Goal: Information Seeking & Learning: Learn about a topic

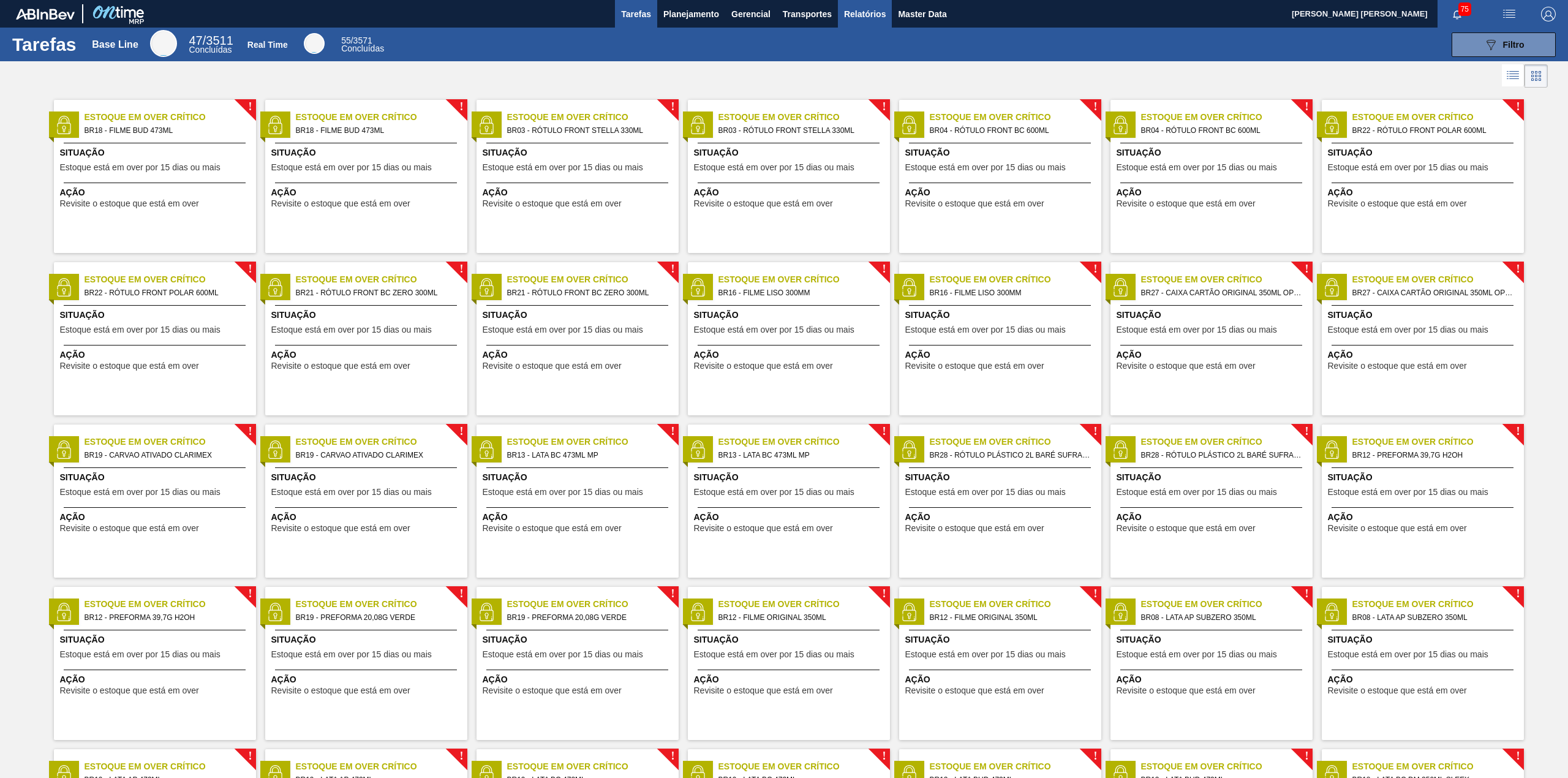
click at [869, 15] on span "Relatórios" at bounding box center [864, 14] width 42 height 14
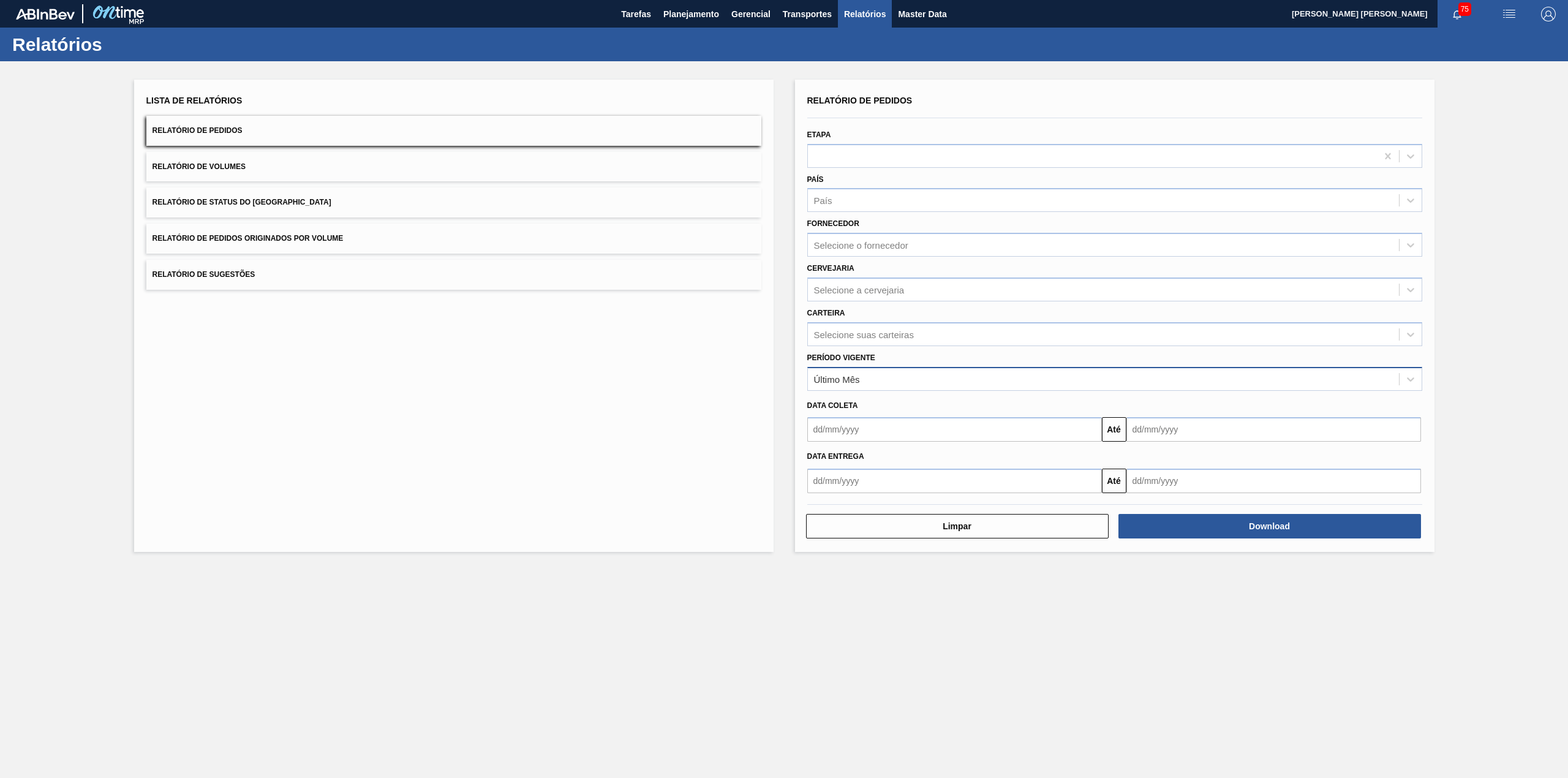
click at [986, 383] on div "Último Mês" at bounding box center [1104, 379] width 591 height 18
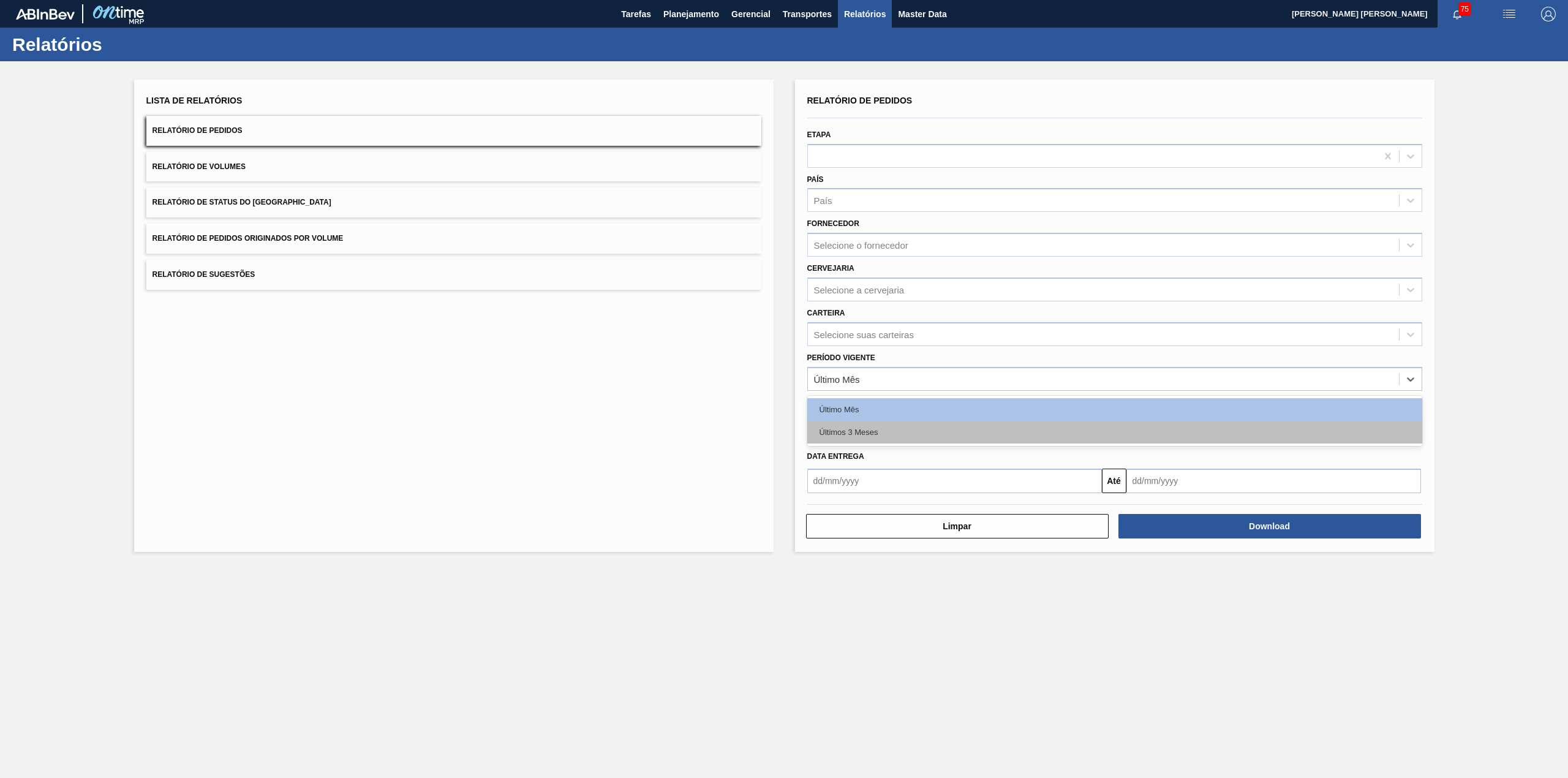
click at [956, 430] on div "Últimos 3 Meses" at bounding box center [1115, 432] width 615 height 23
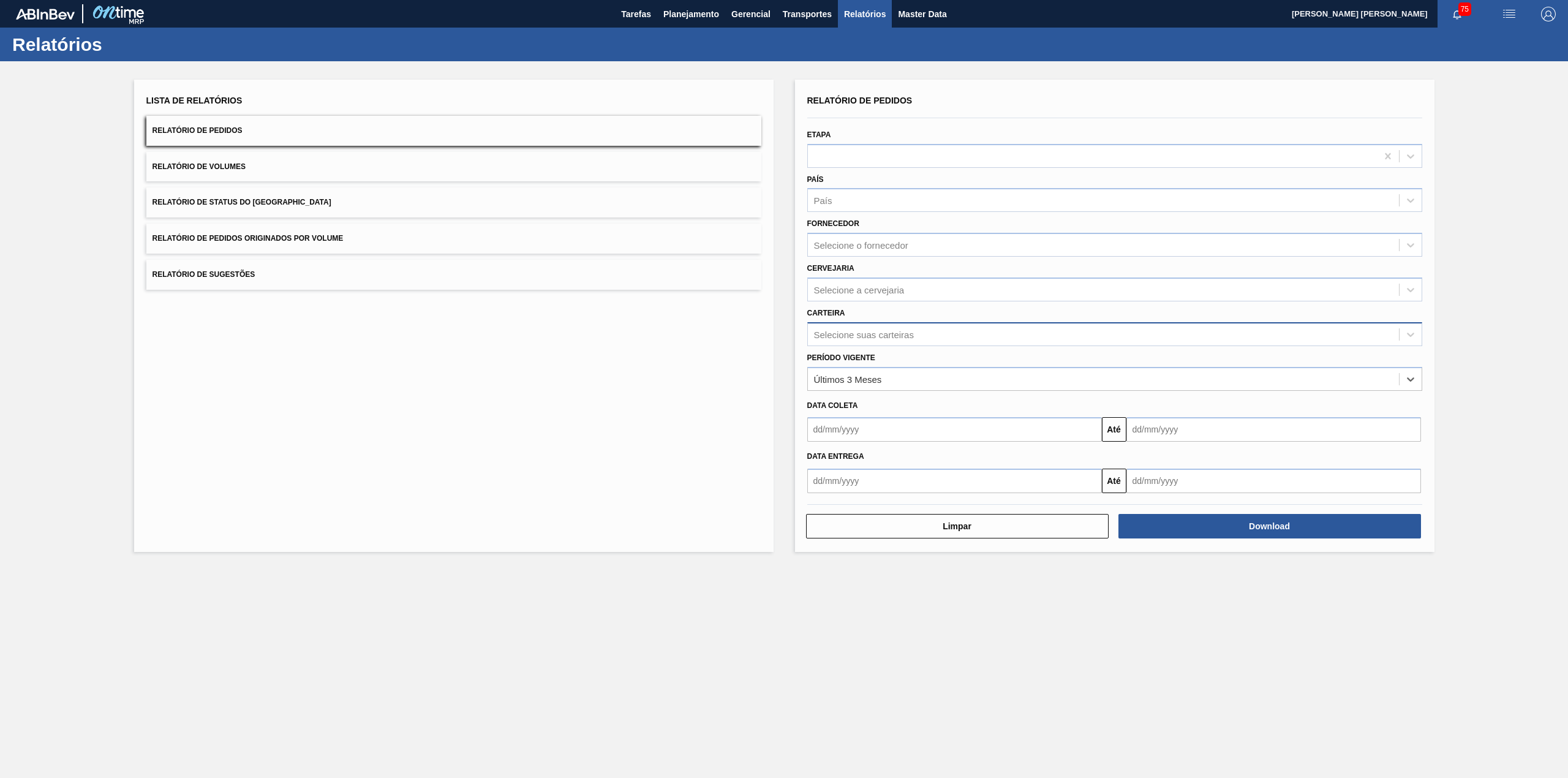
click at [932, 331] on div "Selecione suas carteiras" at bounding box center [1104, 334] width 591 height 18
type input "quím"
click at [942, 353] on div "Químicos" at bounding box center [1115, 364] width 615 height 23
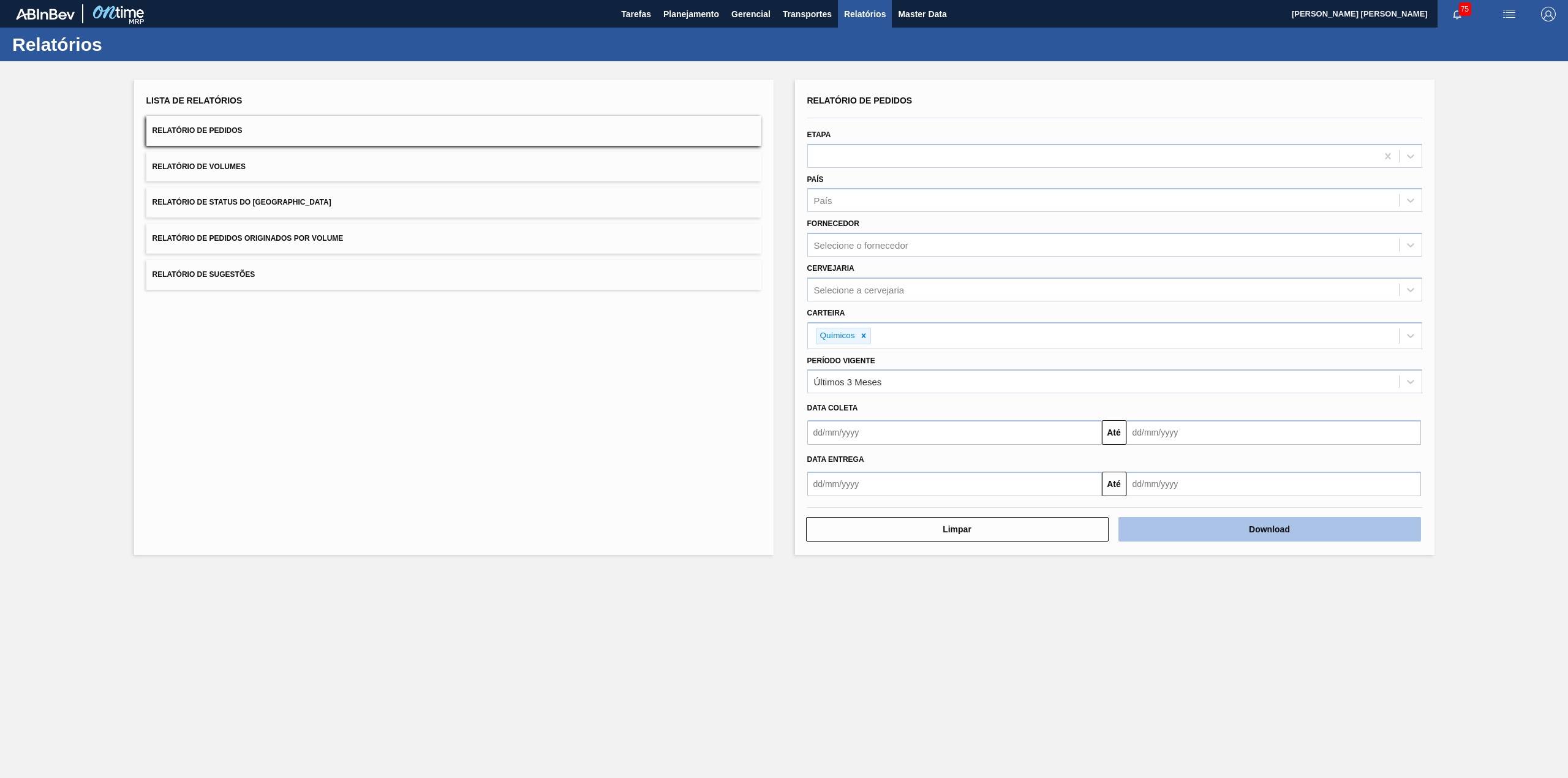
click at [1196, 525] on button "Download" at bounding box center [1269, 529] width 302 height 25
click at [442, 213] on button "Relatório de Status do Estoque" at bounding box center [453, 203] width 615 height 30
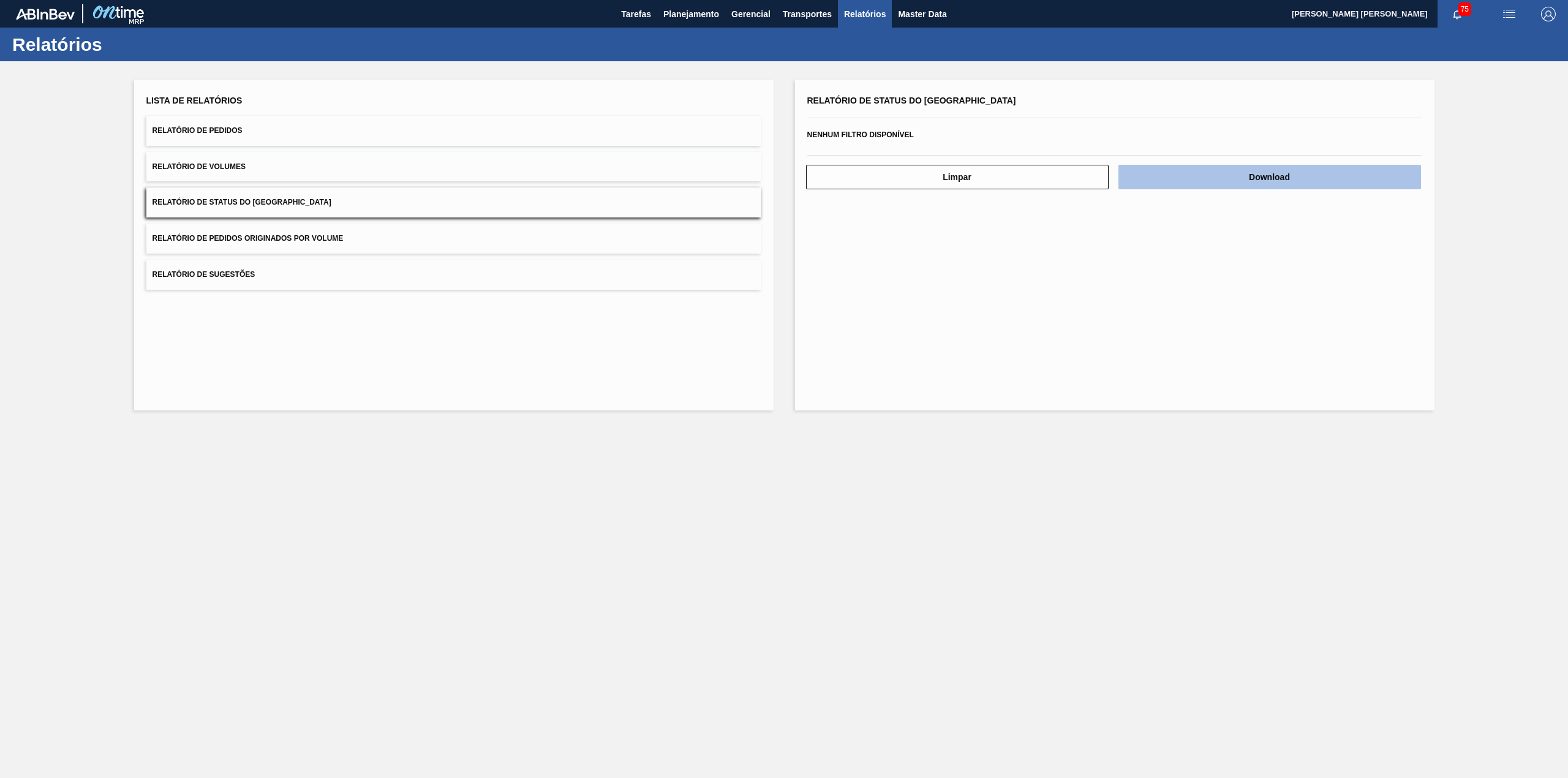
click at [1178, 172] on button "Download" at bounding box center [1269, 177] width 302 height 25
click at [657, 1] on button "Planejamento" at bounding box center [691, 14] width 68 height 27
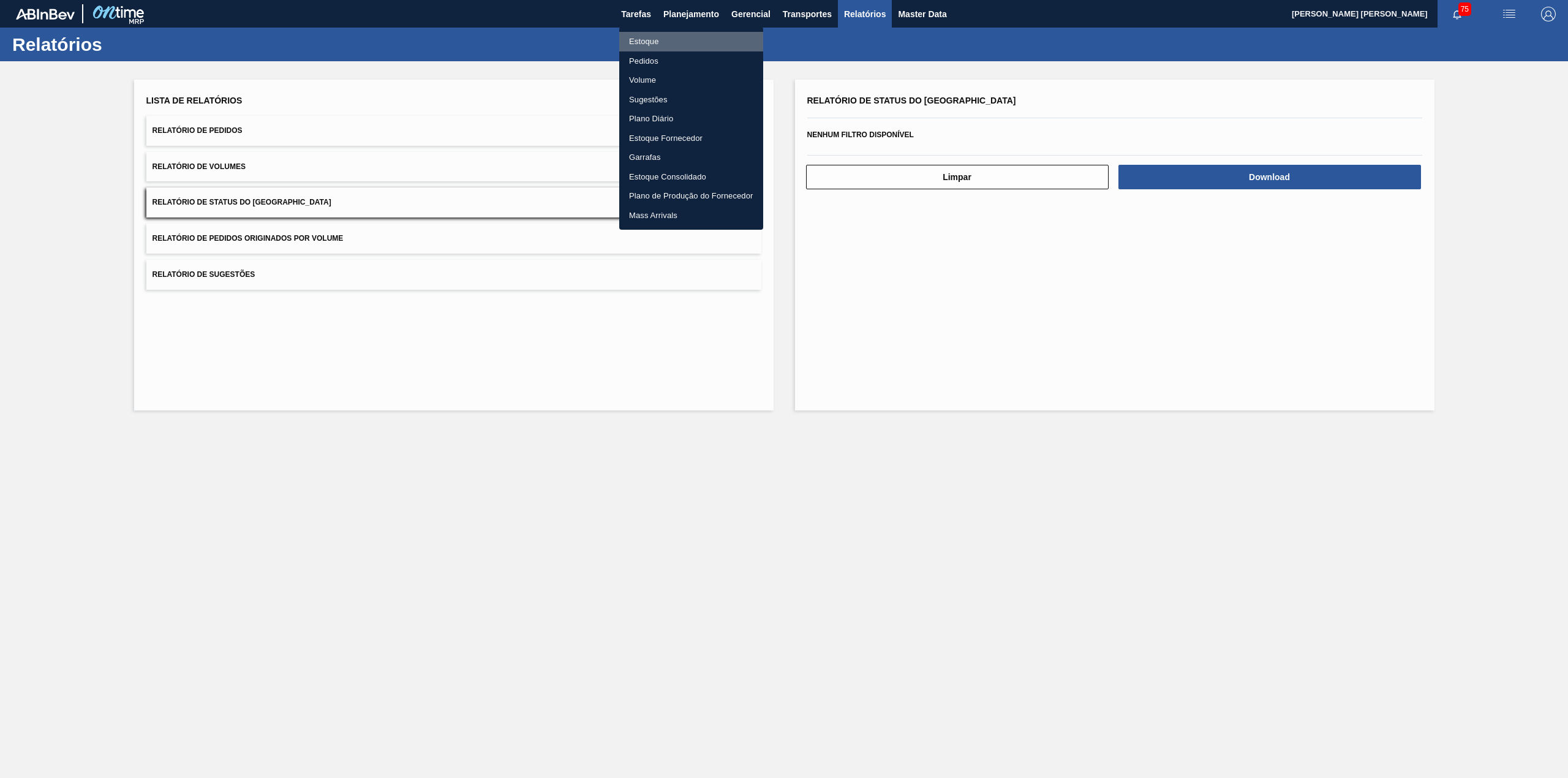
click at [696, 45] on li "Estoque" at bounding box center [691, 41] width 144 height 20
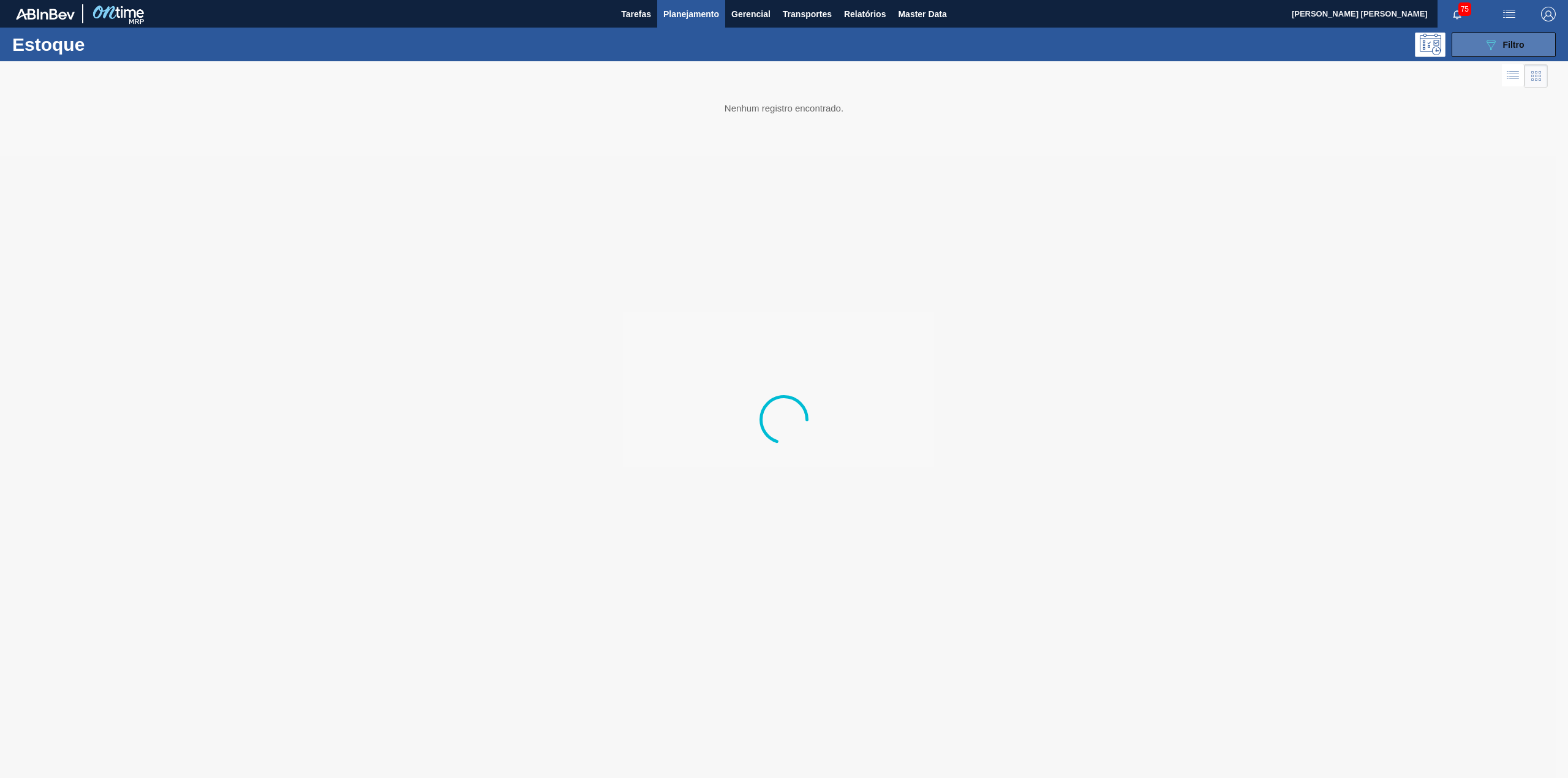
click at [1483, 49] on icon "089F7B8B-B2A5-4AFE-B5C0-19BA573D28AC" at bounding box center [1490, 44] width 14 height 14
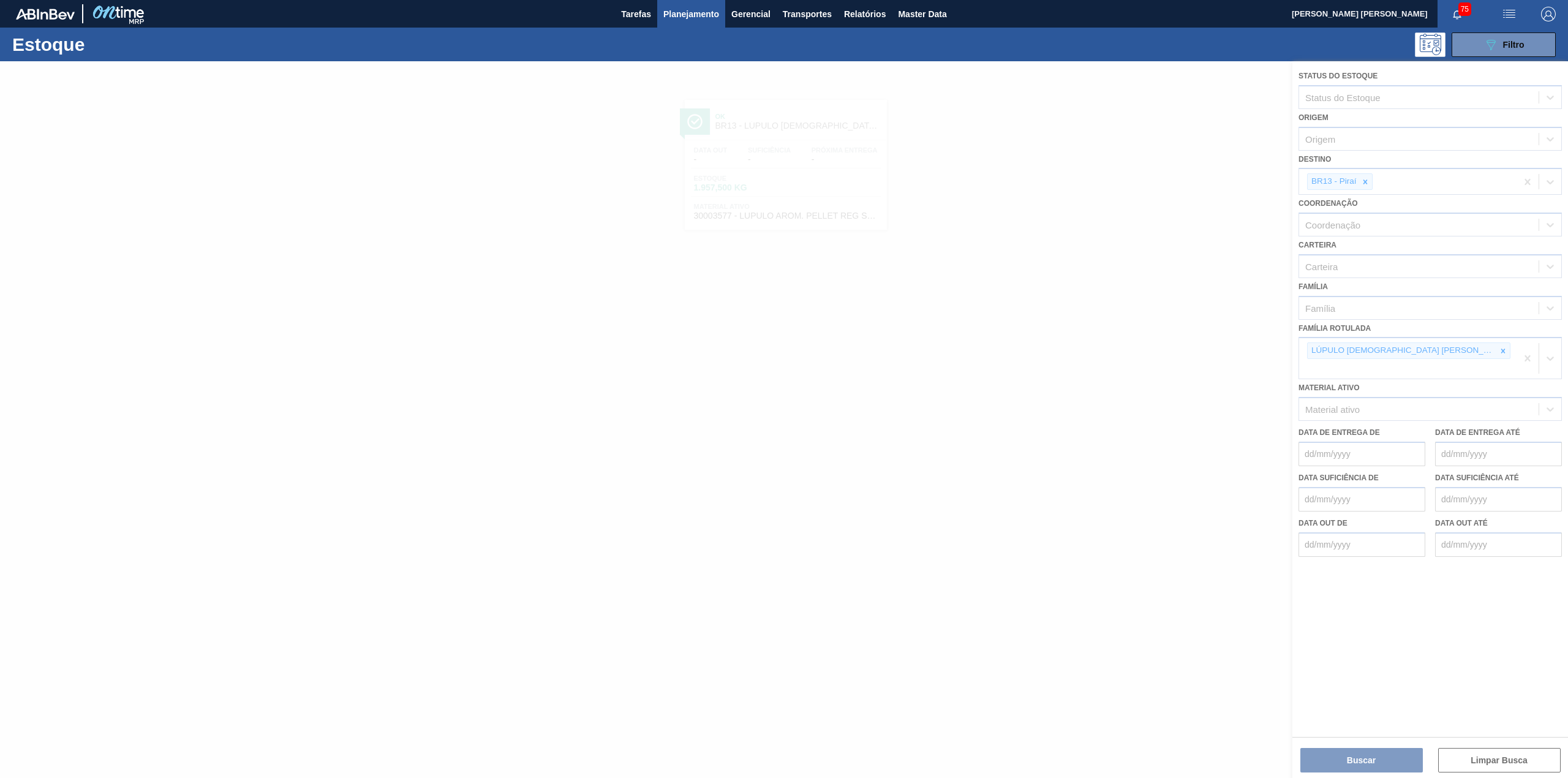
click at [1454, 344] on div at bounding box center [784, 419] width 1568 height 717
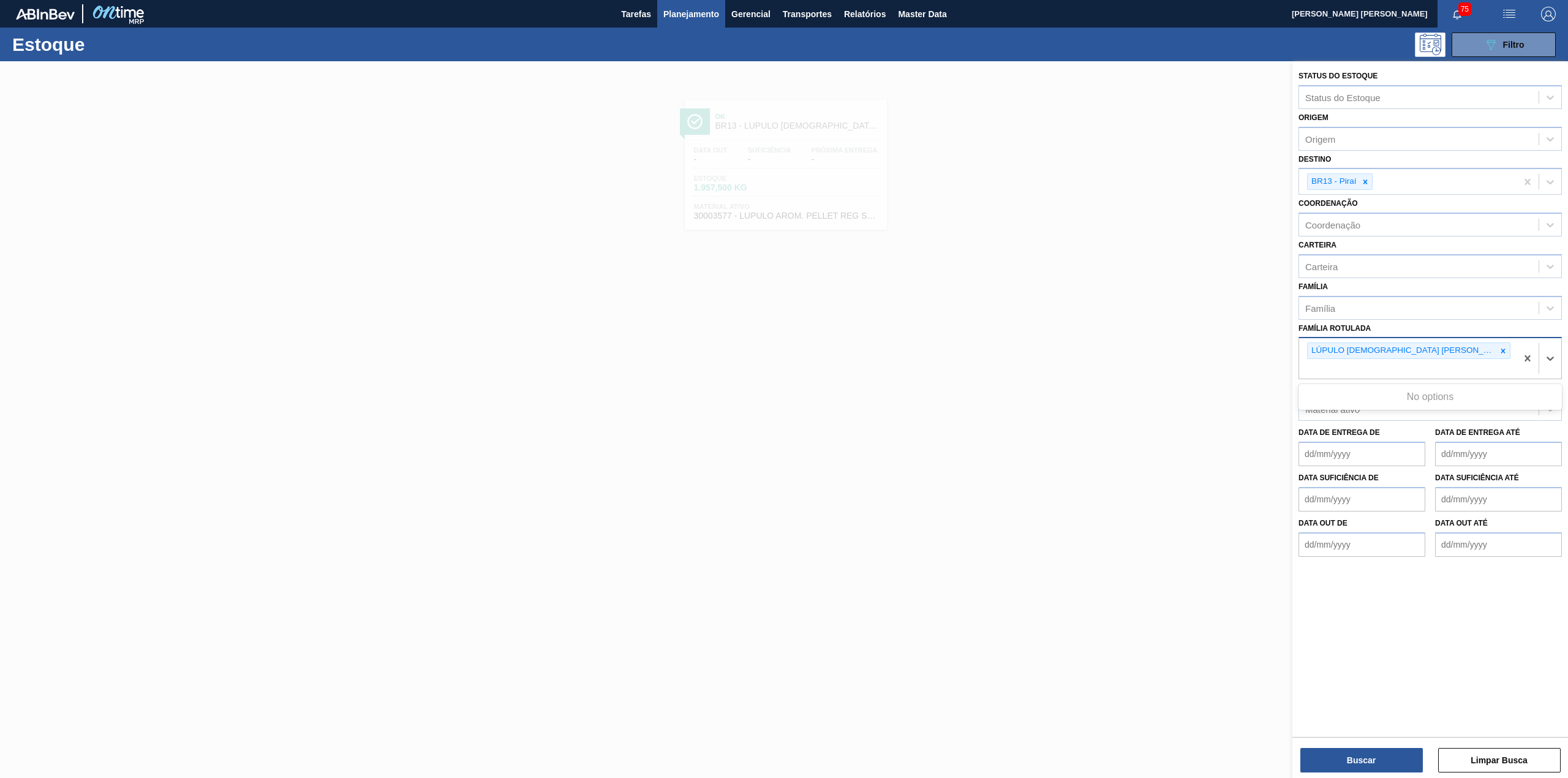
click at [1461, 341] on div "LÚPULO AROMÁTICO PELLET SAAZ" at bounding box center [1407, 358] width 217 height 41
click at [1499, 346] on icon at bounding box center [1503, 351] width 8 height 8
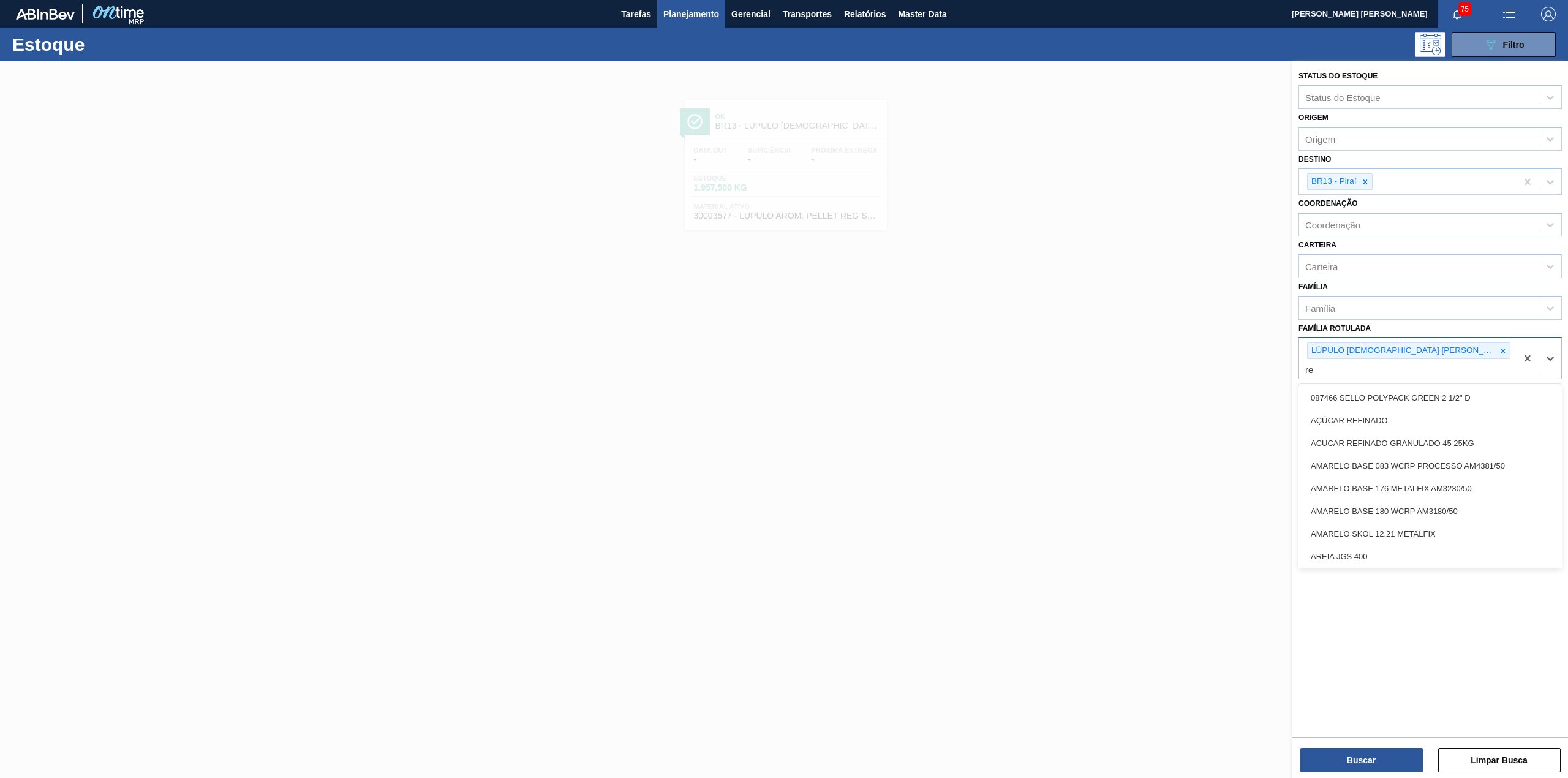
type Rotulada "r"
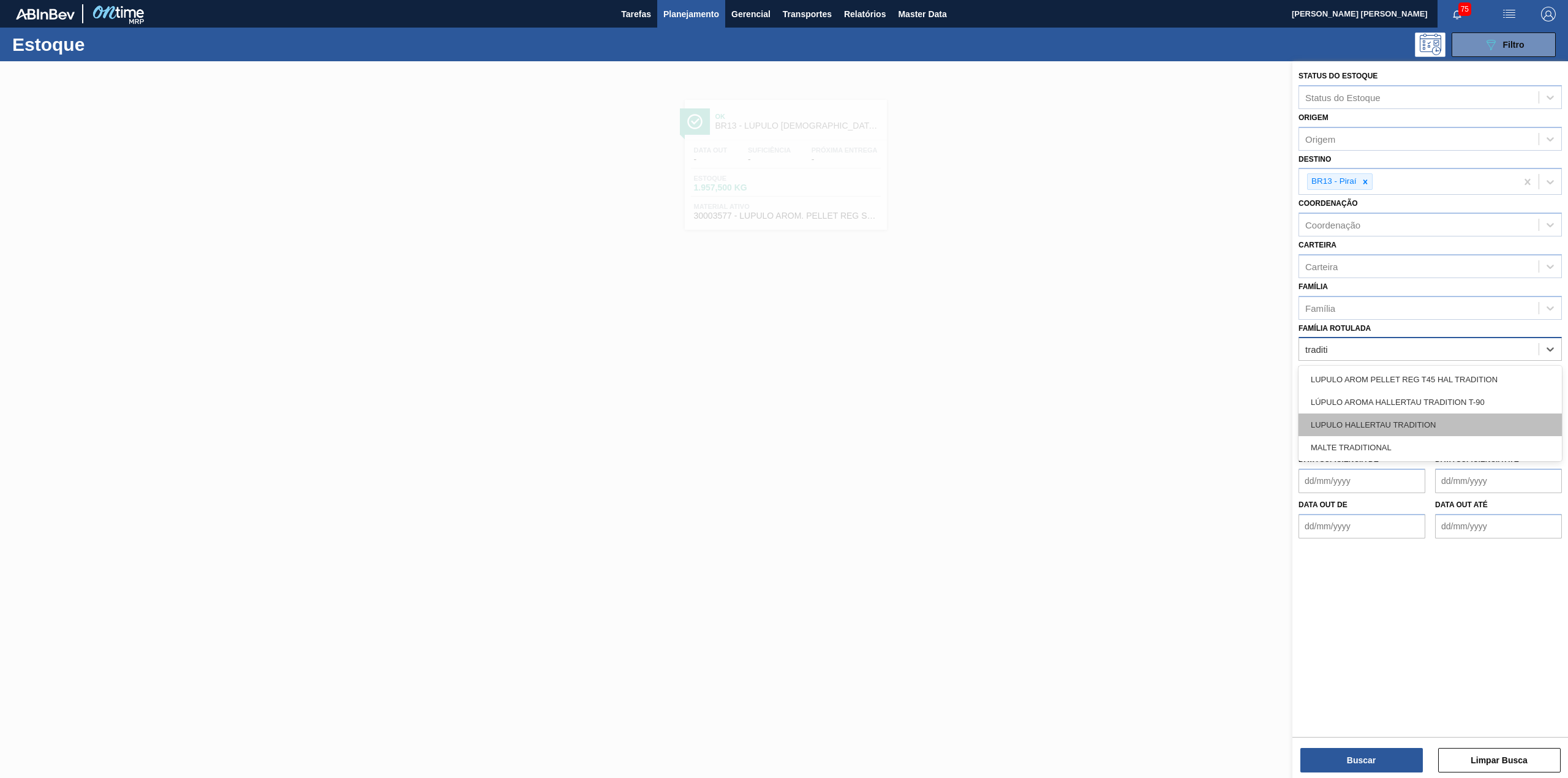
type Rotulada "traditio"
click at [1462, 397] on div "LÚPULO AROMA HALLERTAU TRADITION T-90" at bounding box center [1429, 402] width 263 height 23
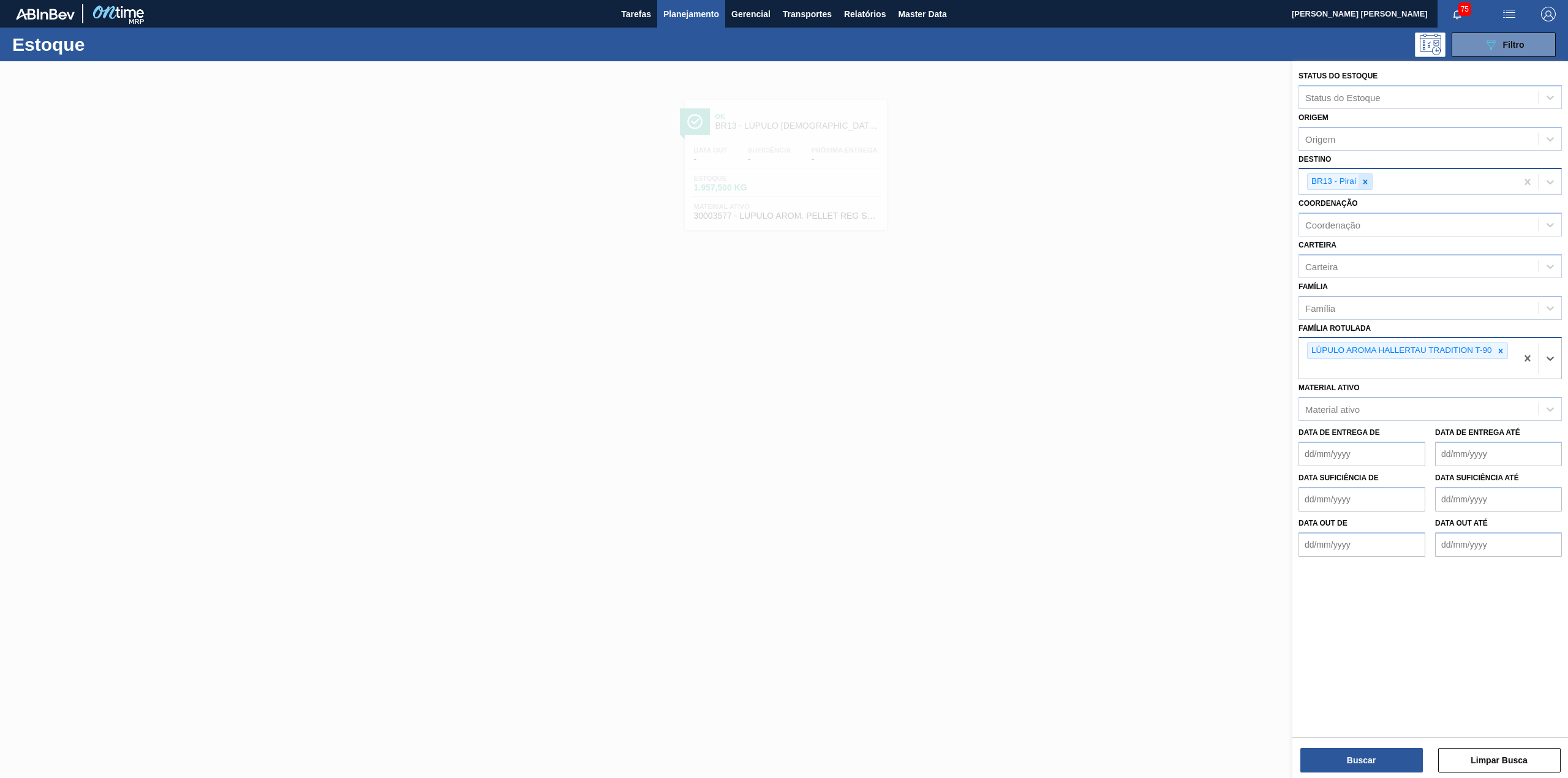
click at [1365, 184] on icon at bounding box center [1365, 181] width 8 height 8
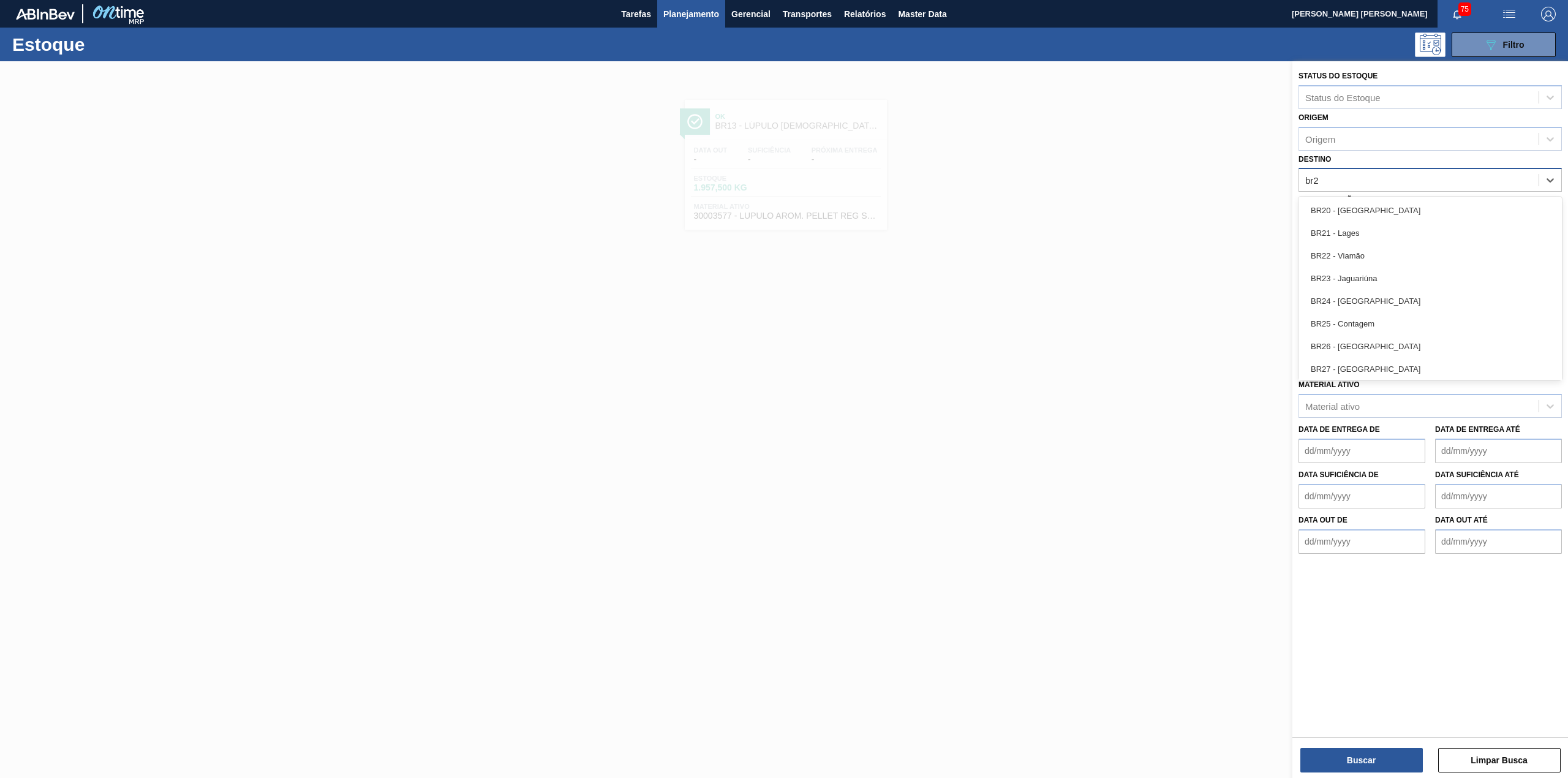
type input "br27"
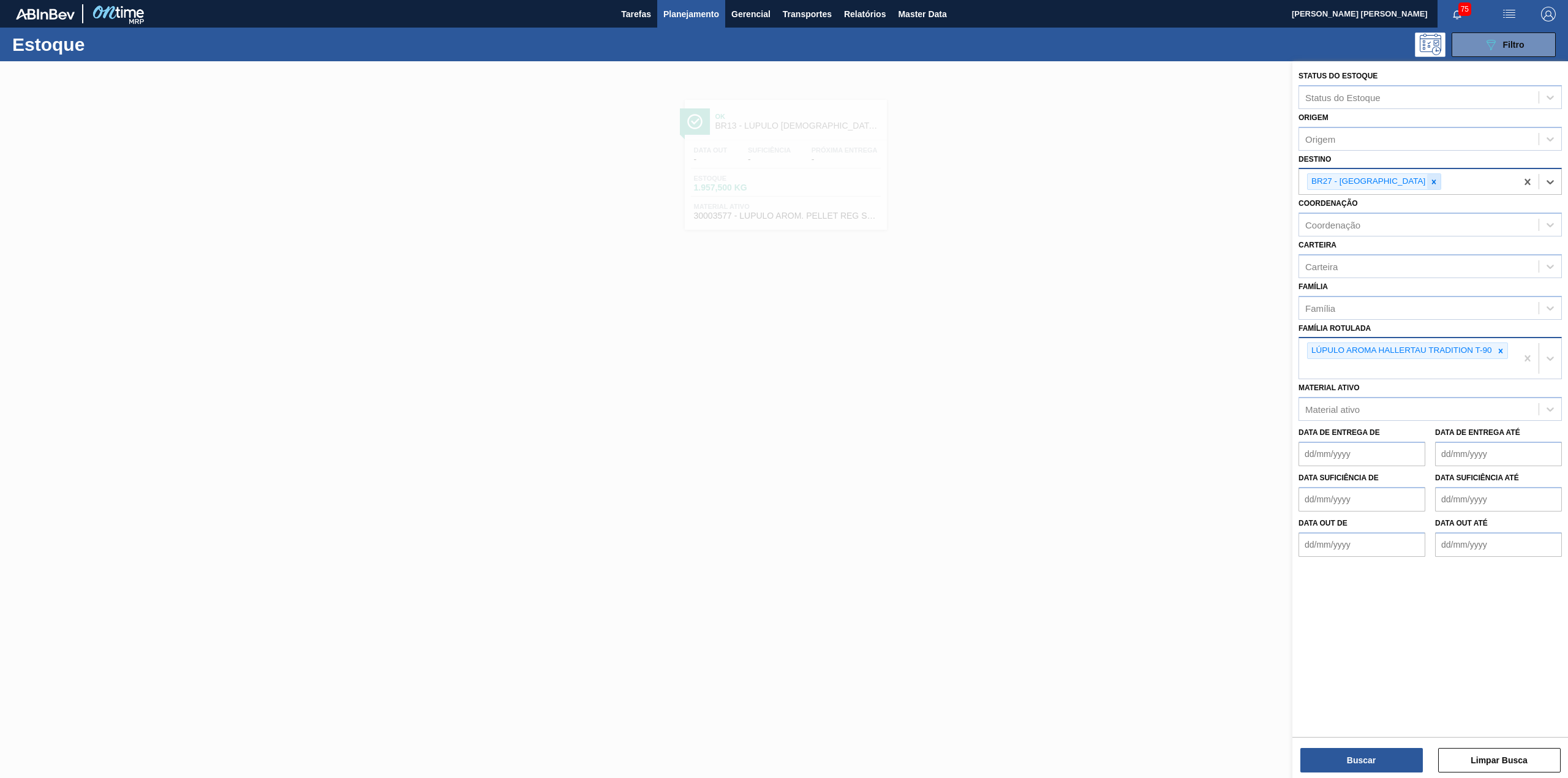
click at [1432, 182] on icon at bounding box center [1434, 181] width 4 height 4
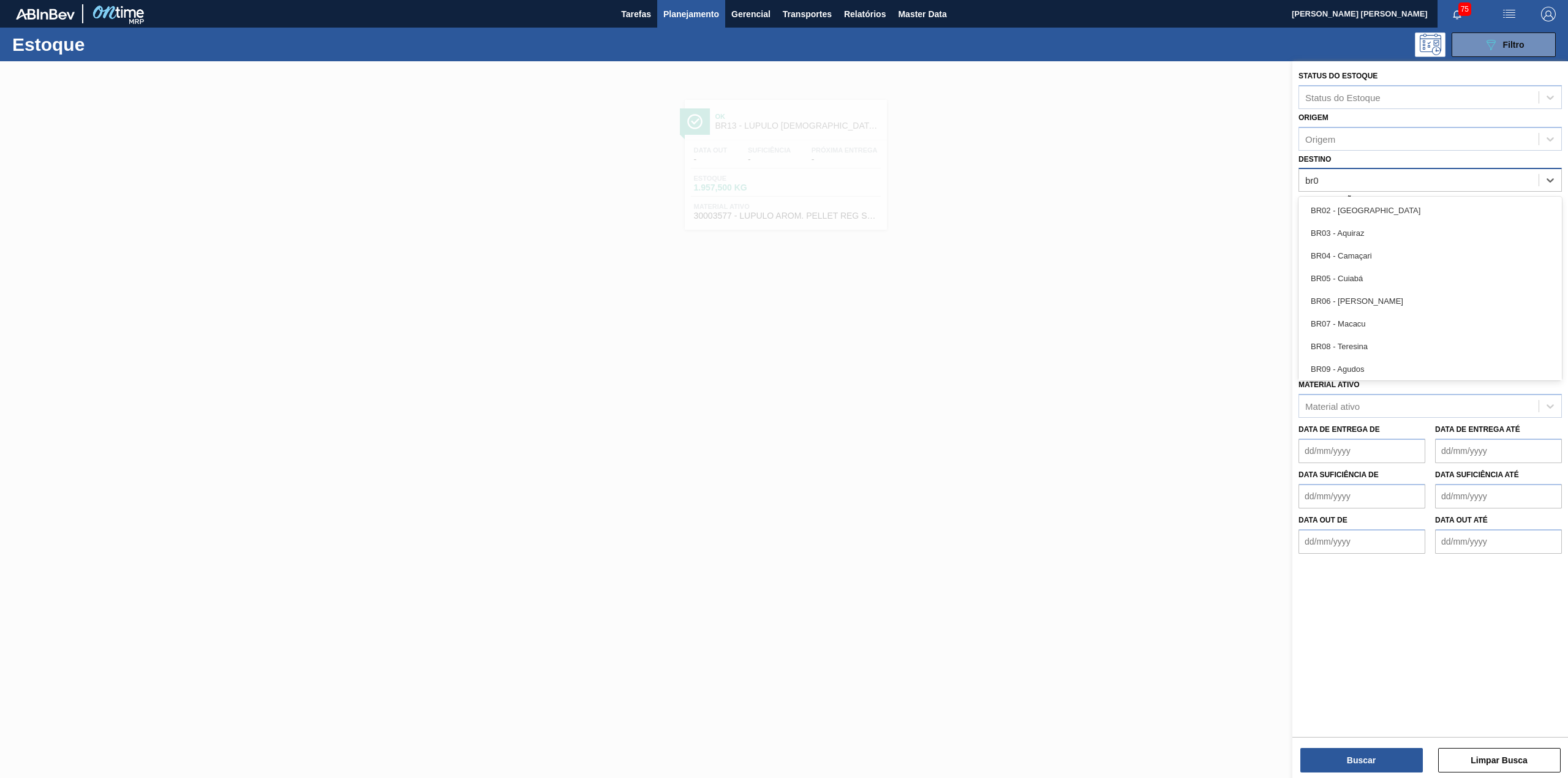
type input "br07"
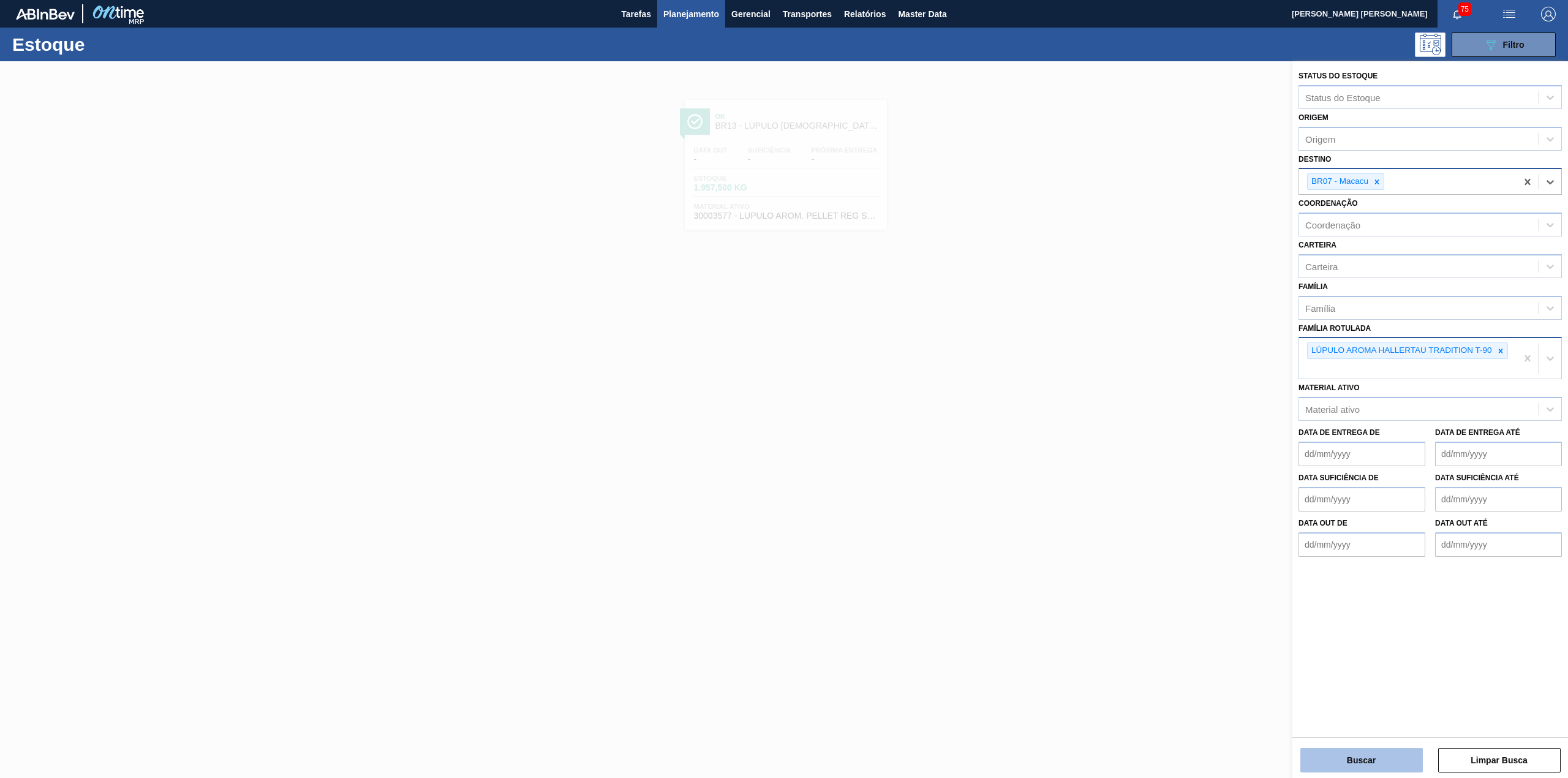
click at [1360, 769] on button "Buscar" at bounding box center [1361, 760] width 122 height 25
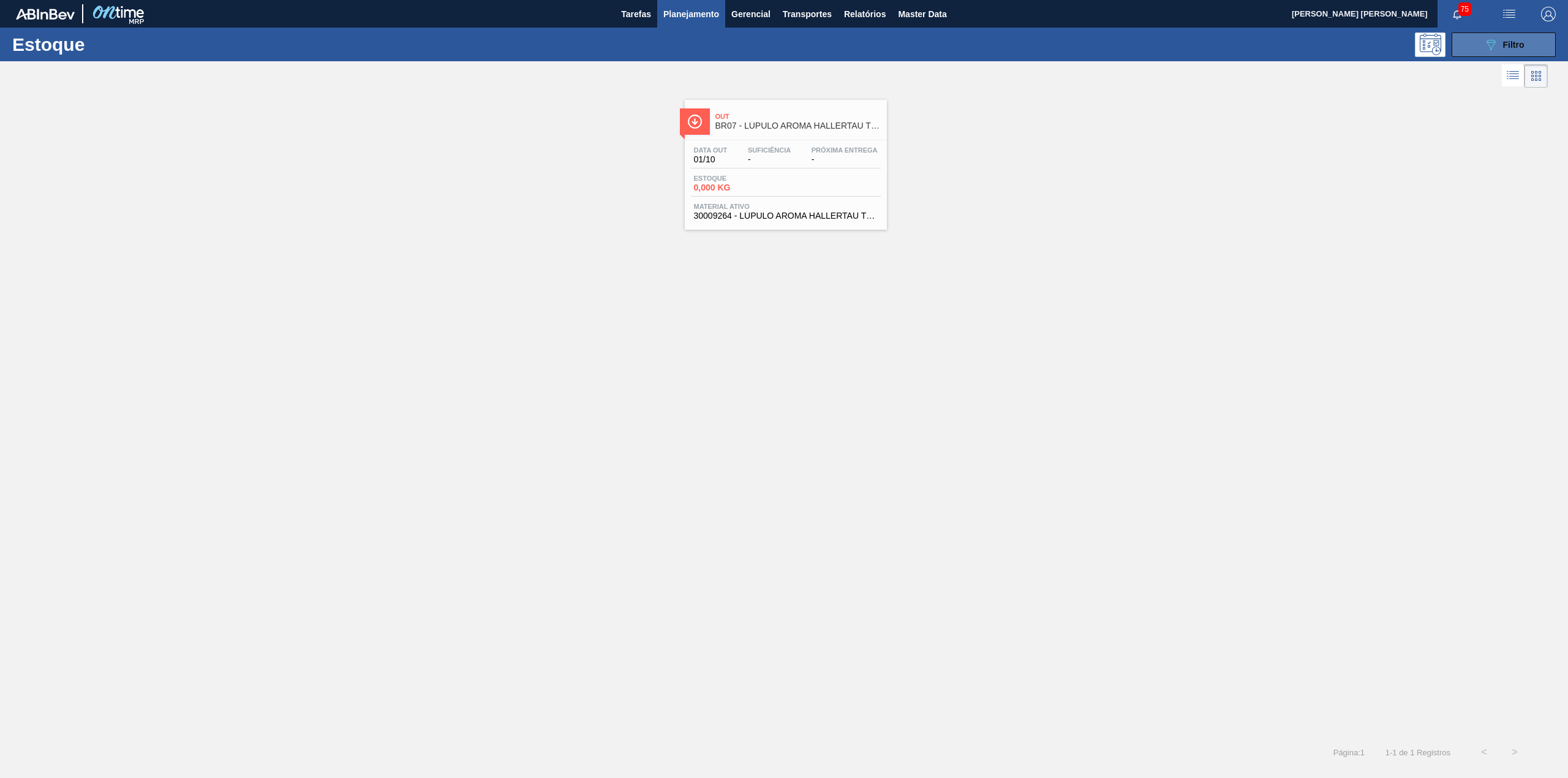
click at [1478, 52] on button "089F7B8B-B2A5-4AFE-B5C0-19BA573D28AC Filtro" at bounding box center [1503, 45] width 104 height 25
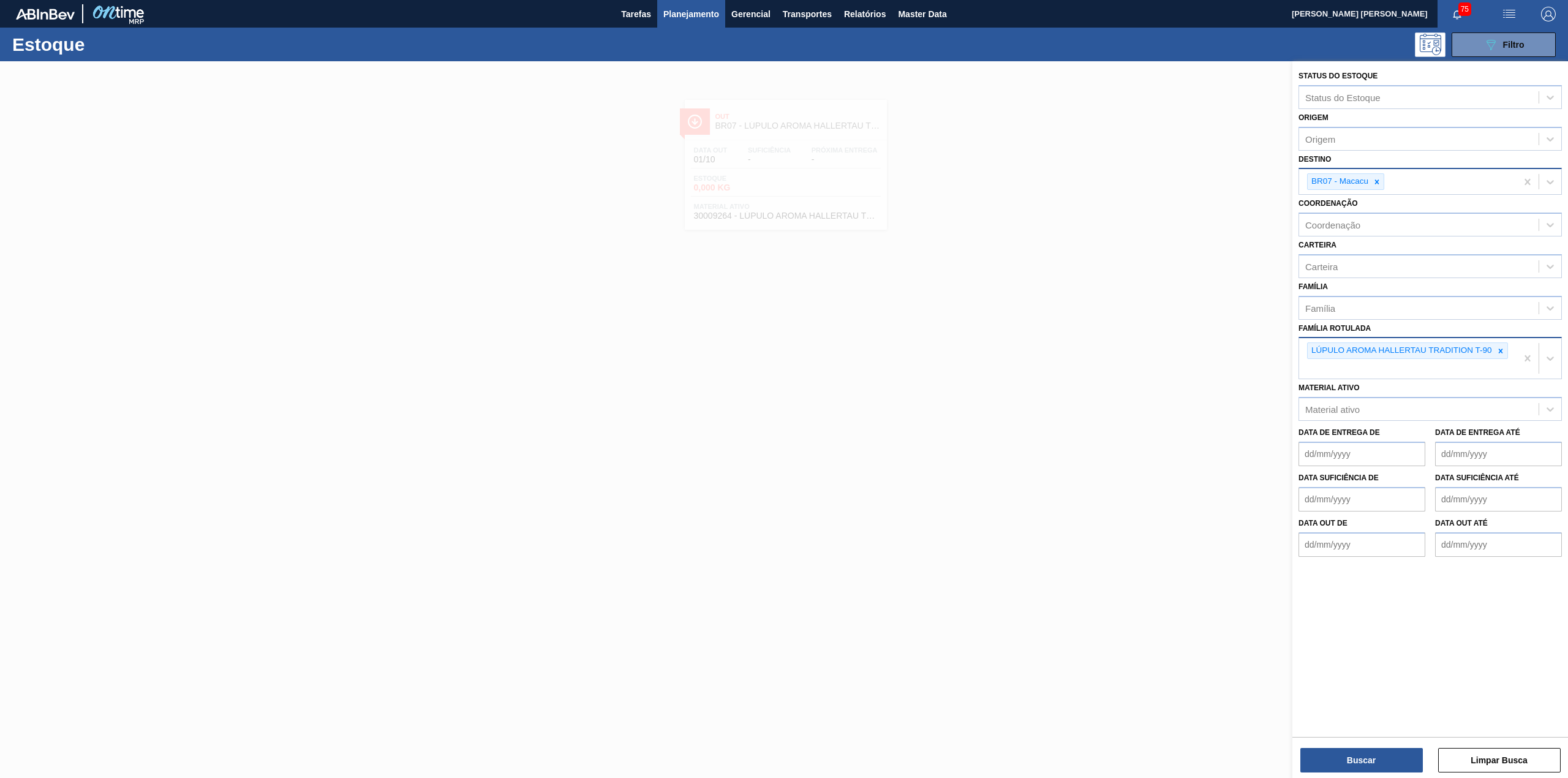
click at [1406, 182] on div "BR07 - Macacu" at bounding box center [1407, 181] width 217 height 25
type input "br19"
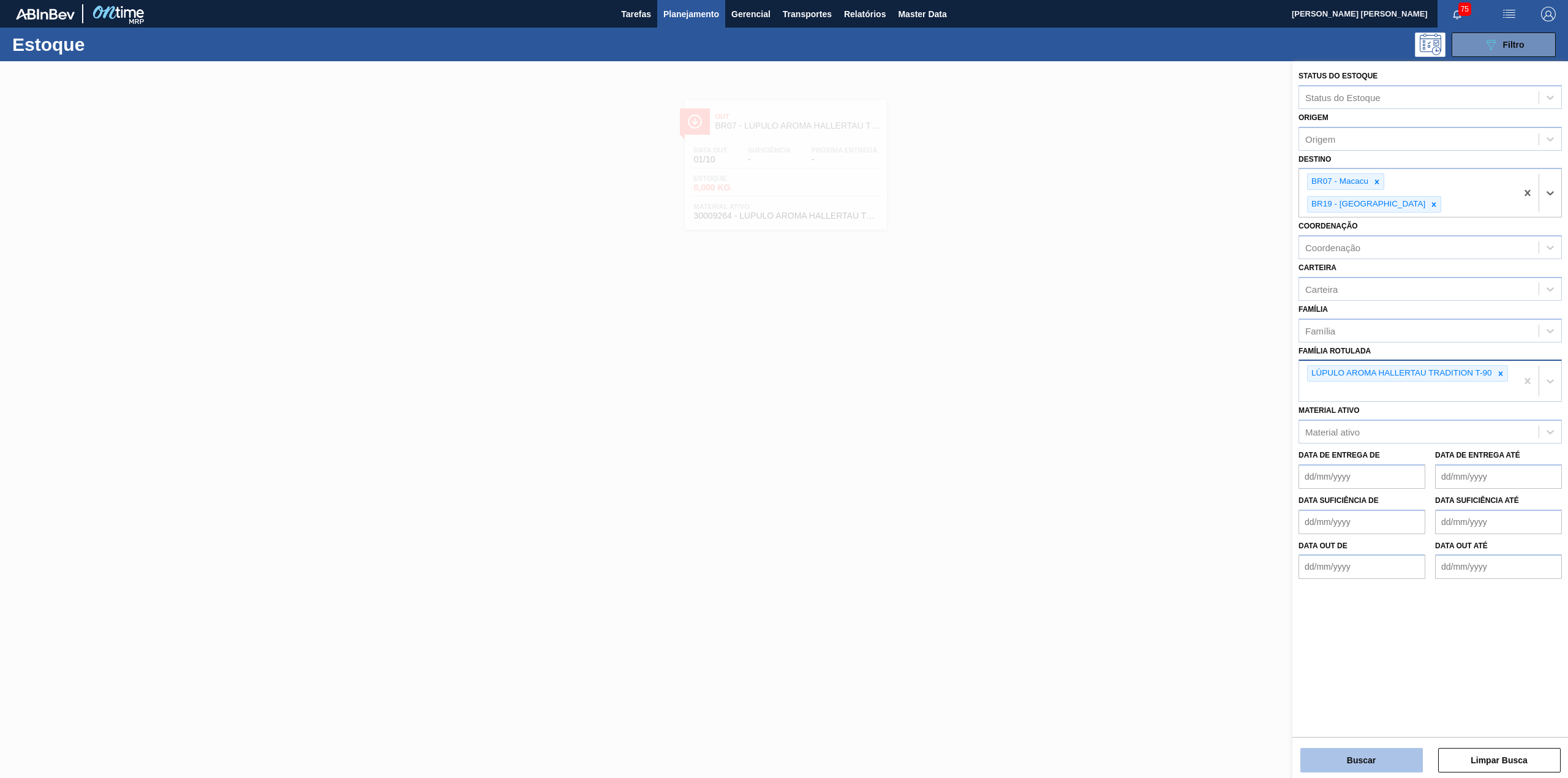
click at [1345, 762] on button "Buscar" at bounding box center [1361, 760] width 122 height 25
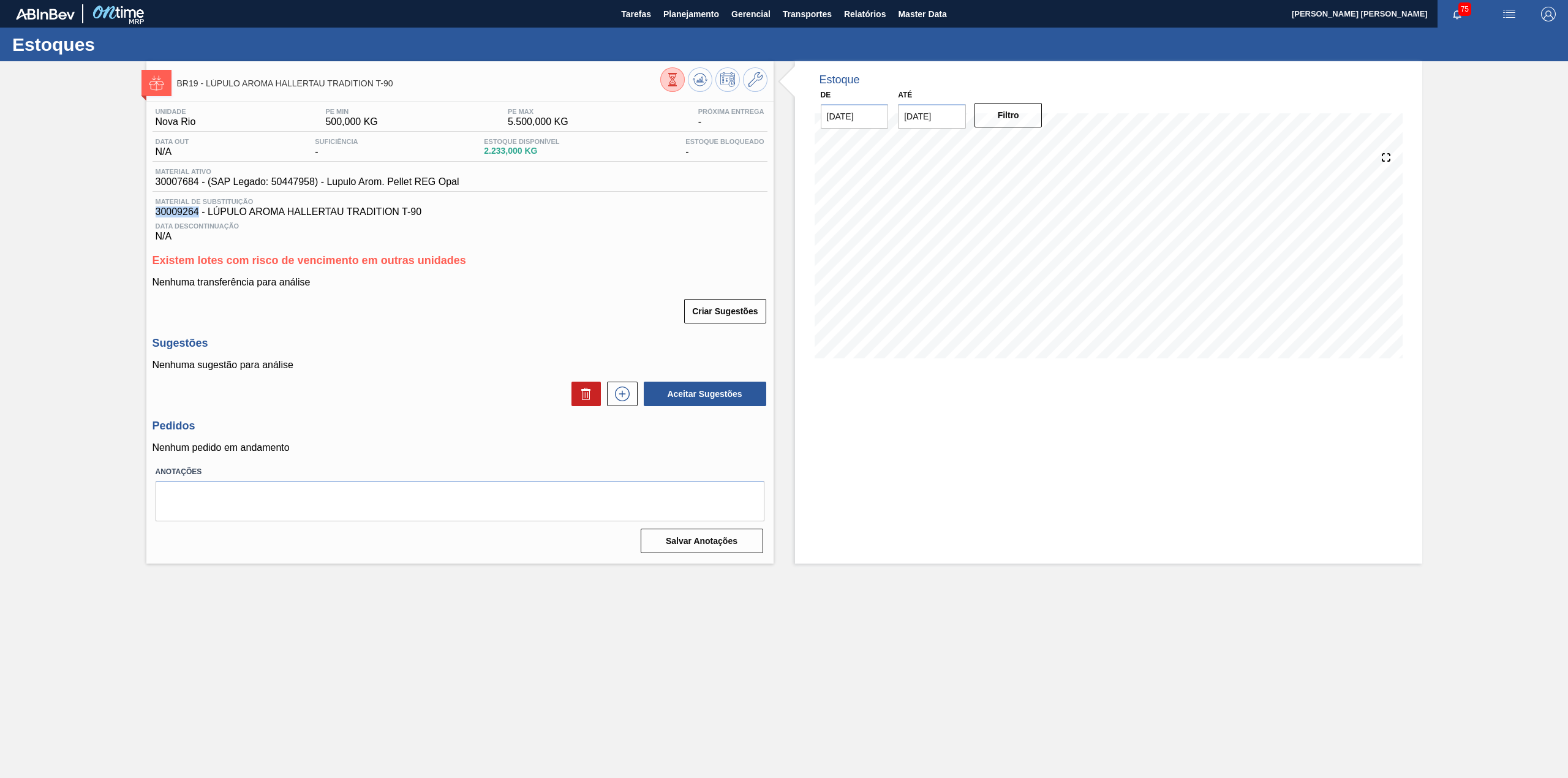
drag, startPoint x: 197, startPoint y: 216, endPoint x: 157, endPoint y: 216, distance: 40.0
click at [157, 216] on span "30009264 - LÚPULO AROMA HALLERTAU TRADITION T-90" at bounding box center [460, 212] width 609 height 11
copy span "30009264"
drag, startPoint x: 196, startPoint y: 184, endPoint x: 165, endPoint y: 188, distance: 31.3
click at [165, 188] on span "30007684 - (SAP Legado: 50447958) - Lupulo Arom. Pellet REG Opal" at bounding box center [307, 182] width 304 height 11
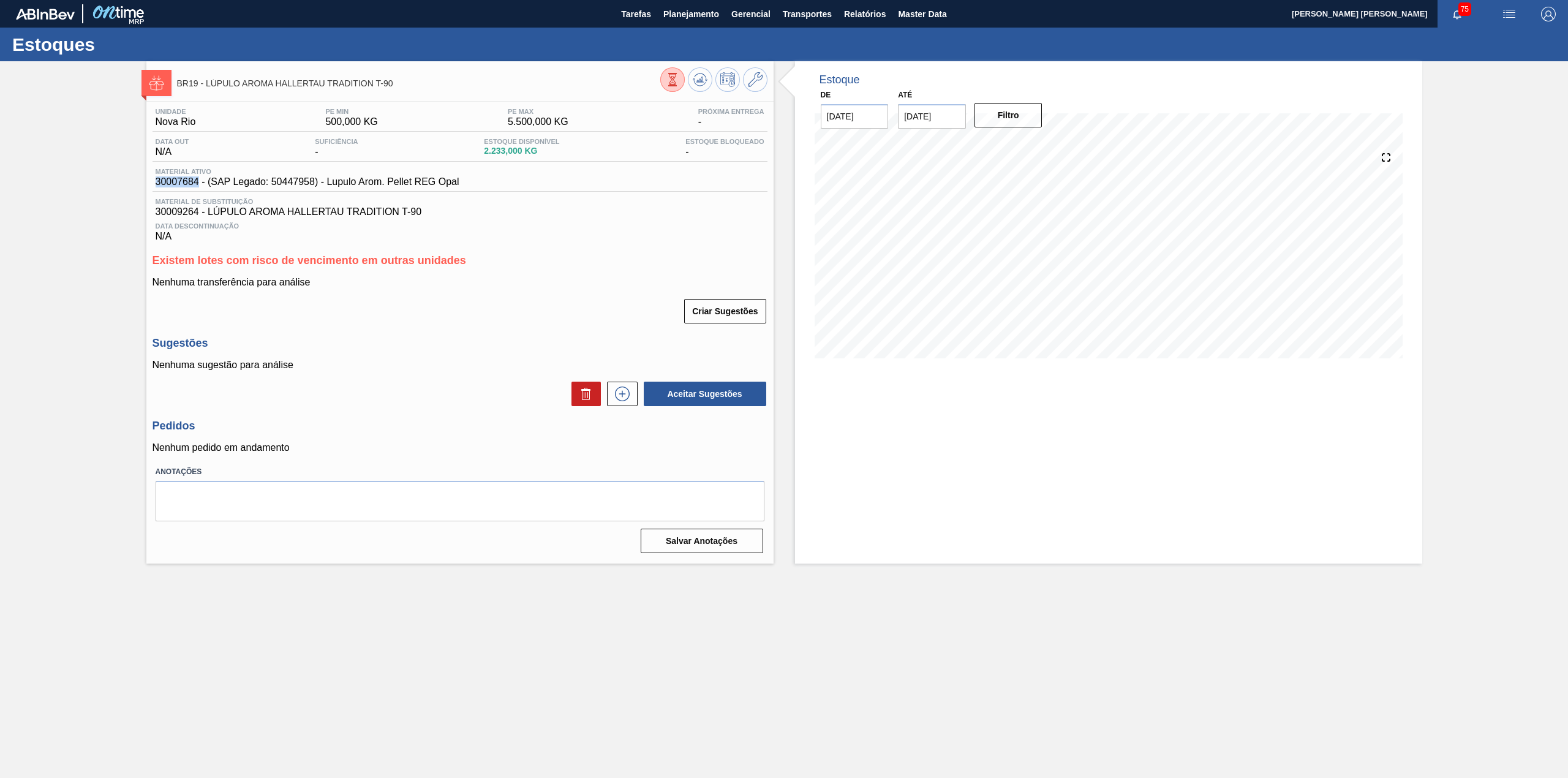
drag, startPoint x: 200, startPoint y: 184, endPoint x: 155, endPoint y: 186, distance: 45.0
click at [155, 186] on span "30007684 - (SAP Legado: 50447958) - Lupulo Arom. Pellet REG Opal" at bounding box center [307, 182] width 304 height 11
copy span "30007684"
